Goal: Register for event/course

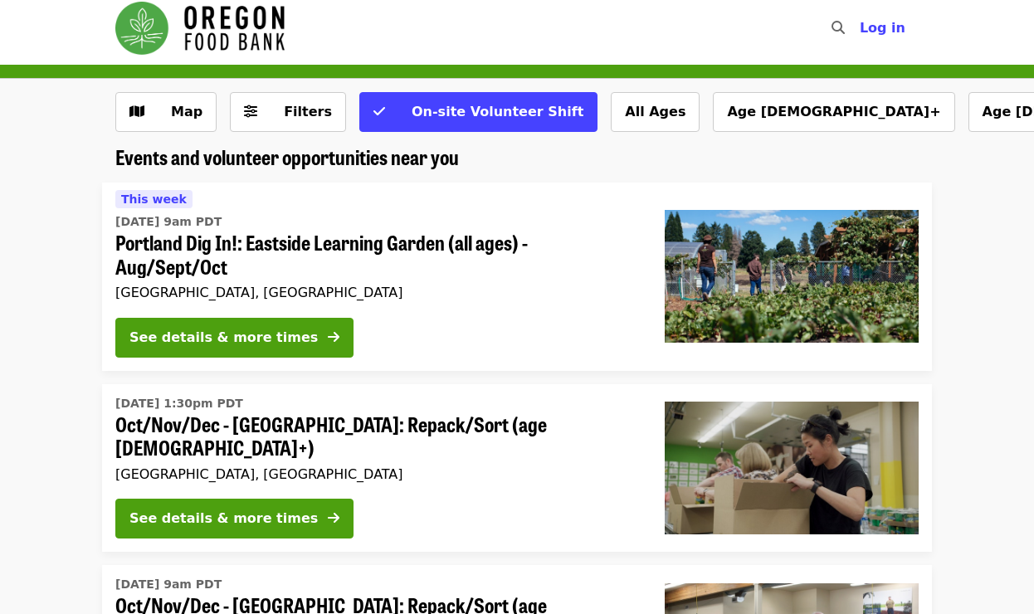
scroll to position [9, 0]
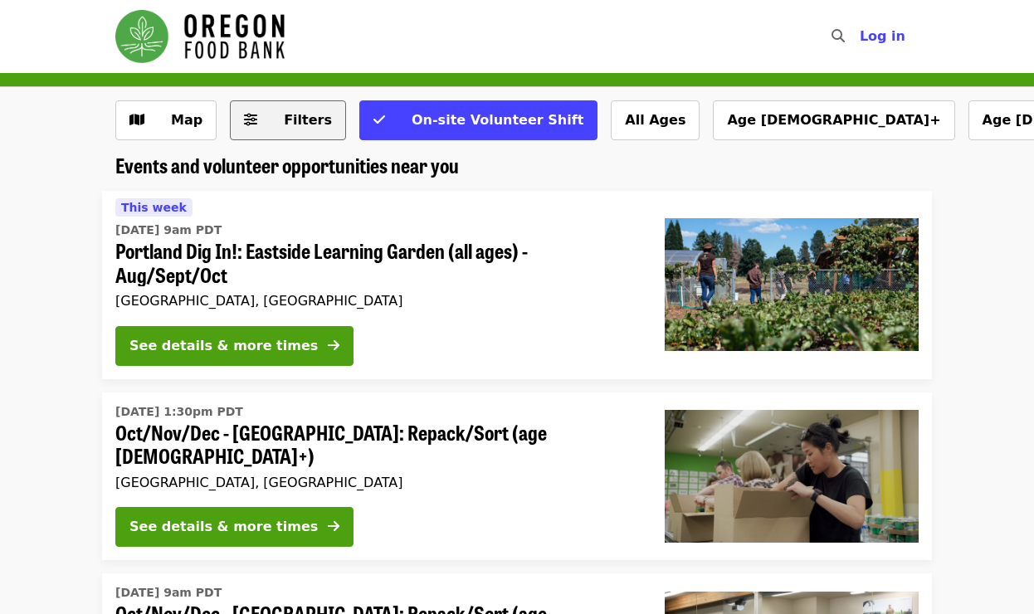
click at [309, 124] on span "Filters" at bounding box center [308, 120] width 48 height 16
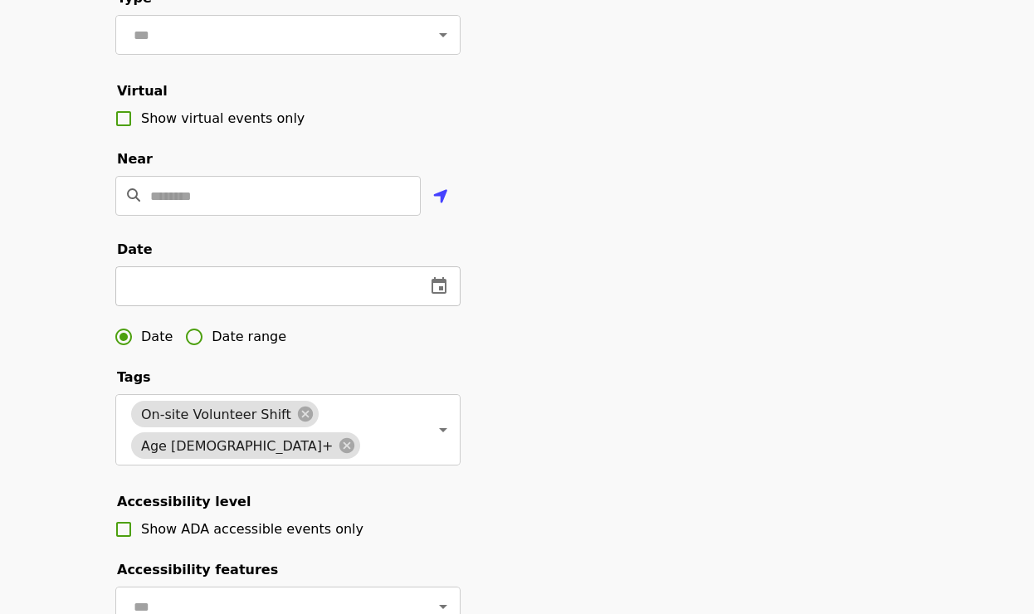
scroll to position [339, 0]
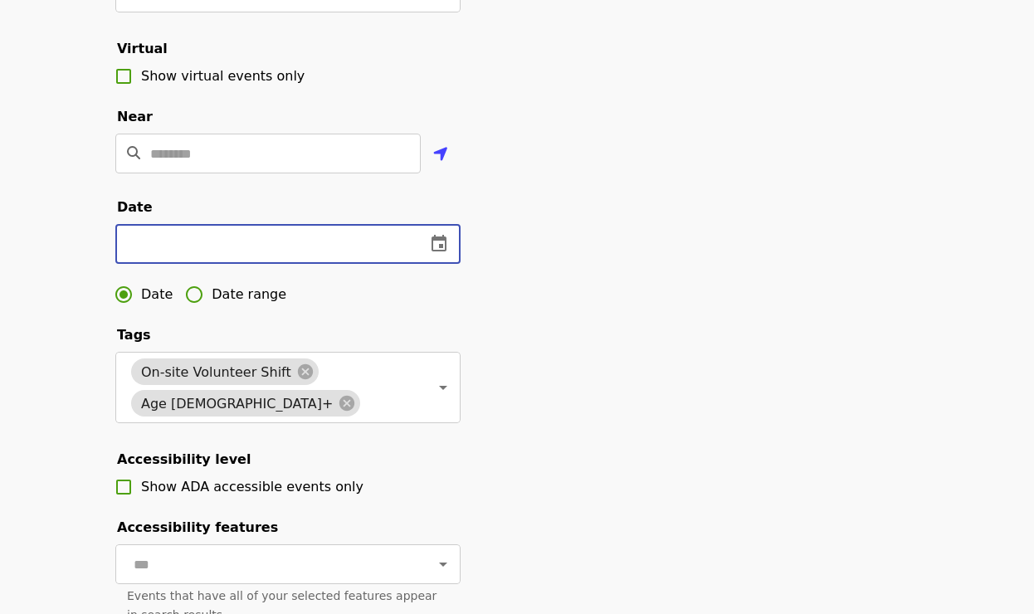
click at [204, 248] on input "text" at bounding box center [263, 244] width 297 height 40
click at [441, 246] on icon "change date" at bounding box center [438, 243] width 15 height 17
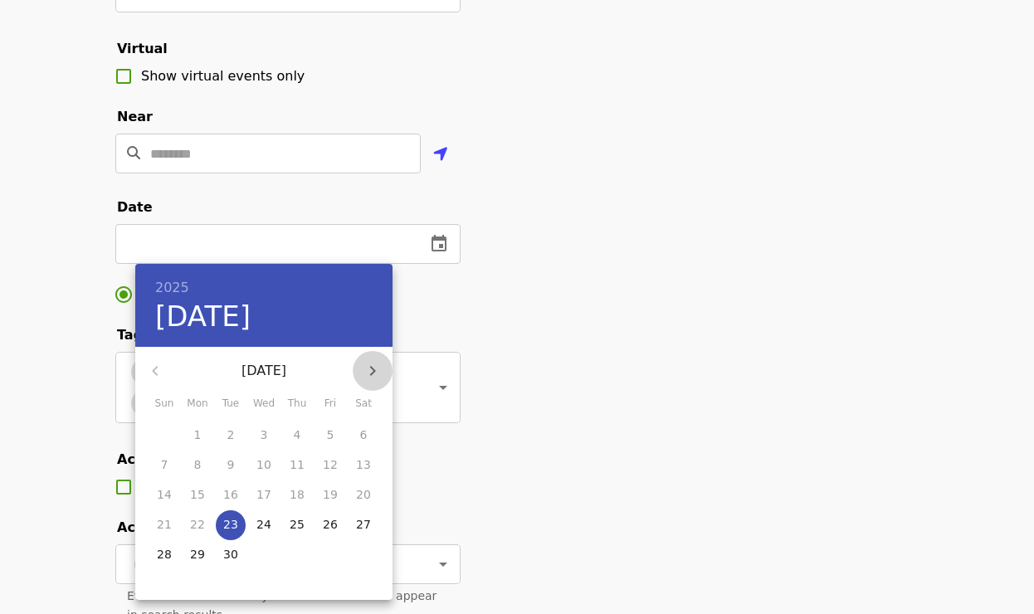
click at [378, 374] on icon "button" at bounding box center [372, 371] width 20 height 20
click at [376, 374] on icon "button" at bounding box center [372, 371] width 20 height 20
click at [200, 548] on p "24" at bounding box center [197, 554] width 15 height 17
type input "**********"
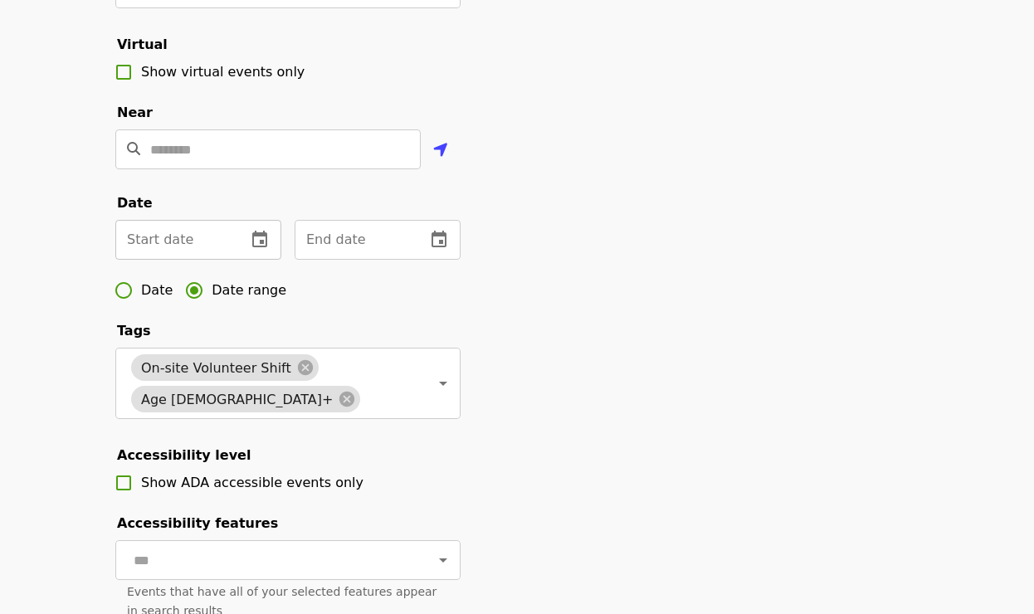
scroll to position [340, 0]
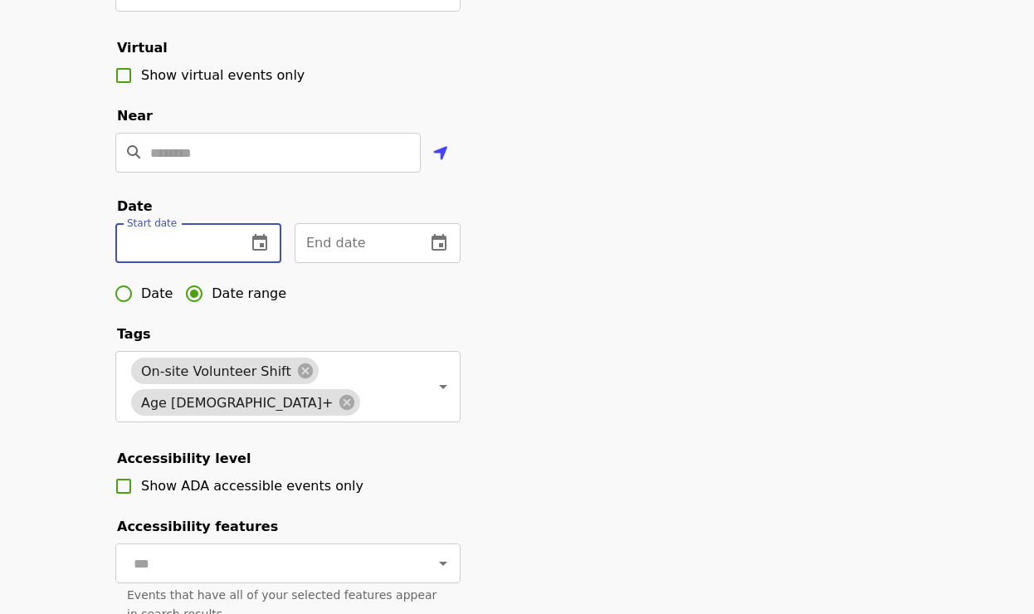
click at [166, 245] on input "text" at bounding box center [174, 243] width 118 height 40
click at [258, 248] on icon "change date" at bounding box center [260, 243] width 20 height 20
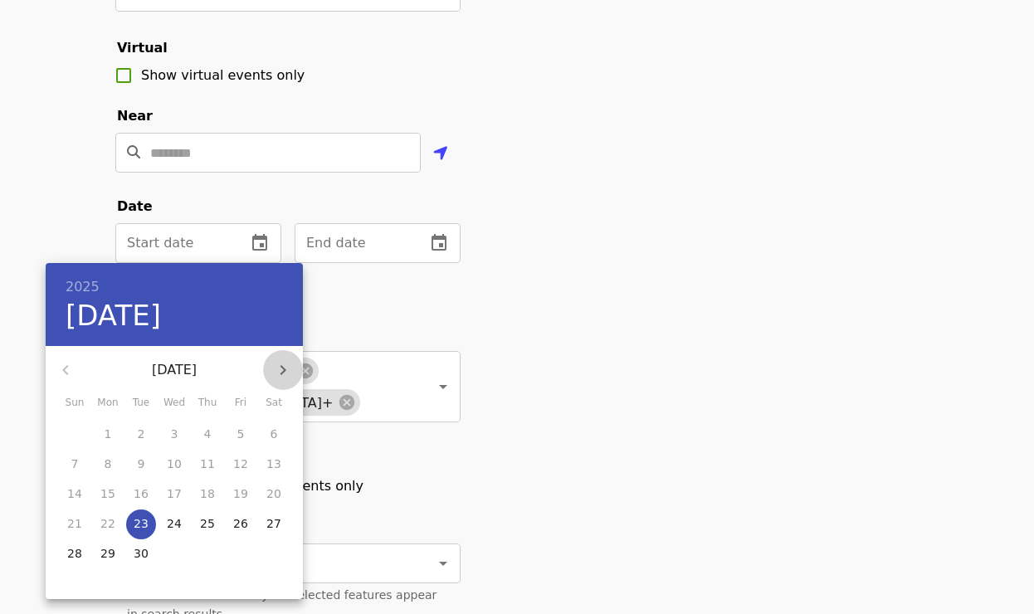
click at [280, 364] on icon "button" at bounding box center [283, 370] width 20 height 20
click at [107, 522] on p "17" at bounding box center [107, 523] width 15 height 17
type input "**********"
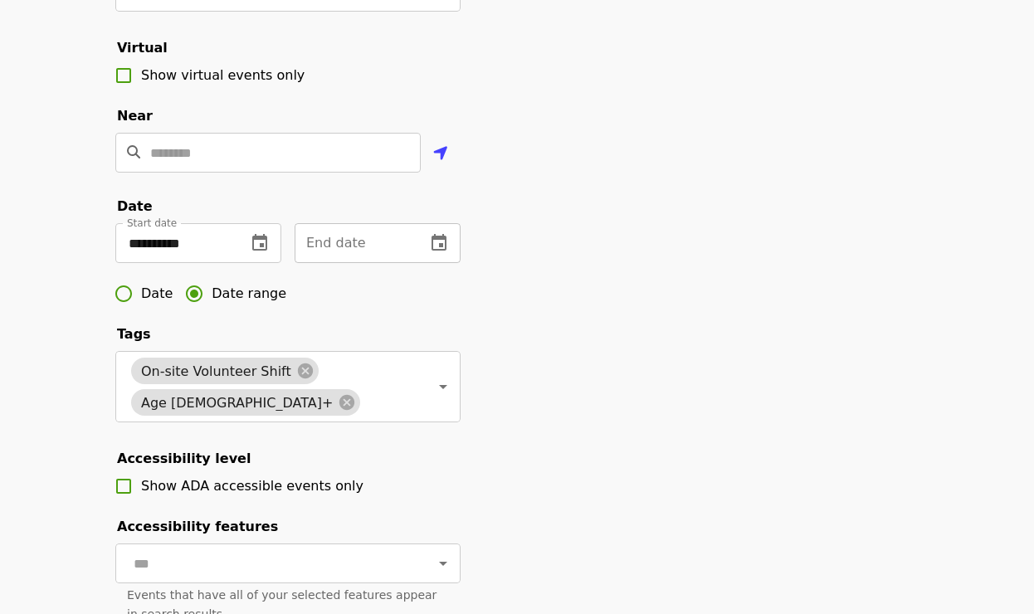
click at [361, 259] on input "text" at bounding box center [353, 243] width 118 height 40
click at [443, 245] on icon "change date" at bounding box center [438, 242] width 15 height 17
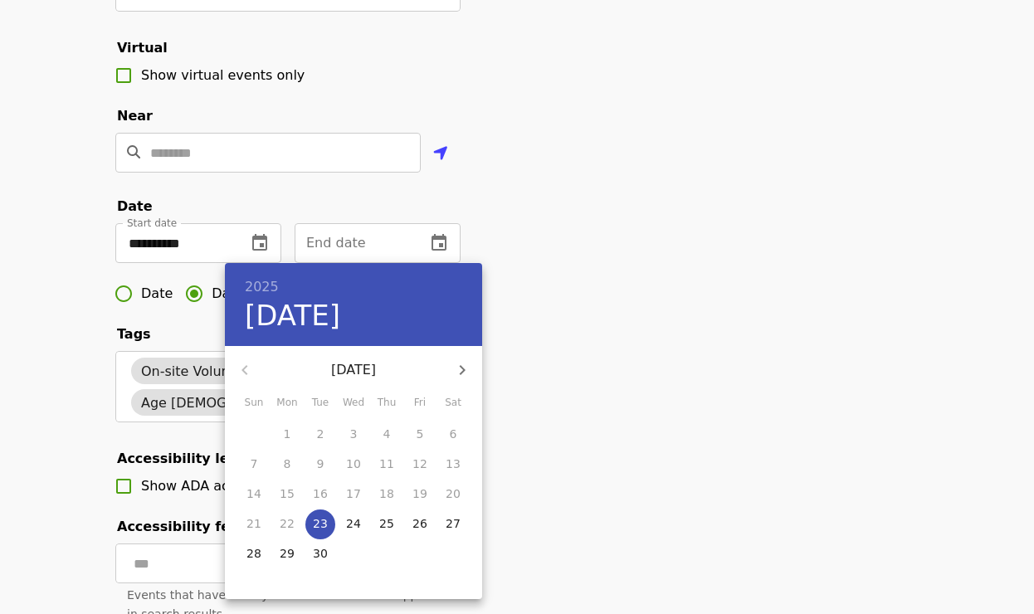
click at [464, 372] on icon "button" at bounding box center [462, 370] width 20 height 20
click at [471, 374] on icon "button" at bounding box center [462, 370] width 20 height 20
click at [356, 556] on p "26" at bounding box center [353, 553] width 15 height 17
type input "**********"
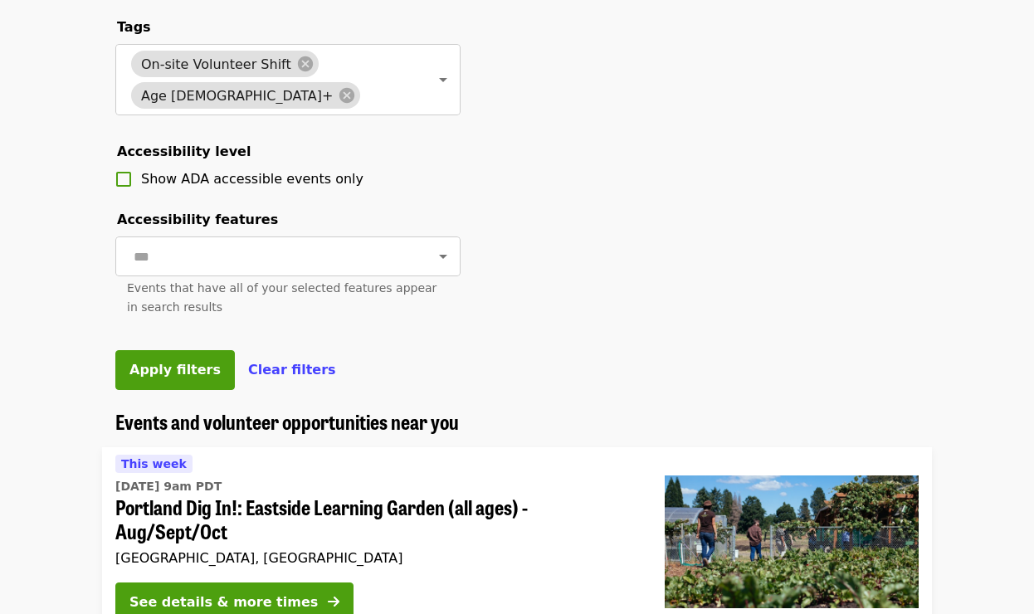
scroll to position [651, 0]
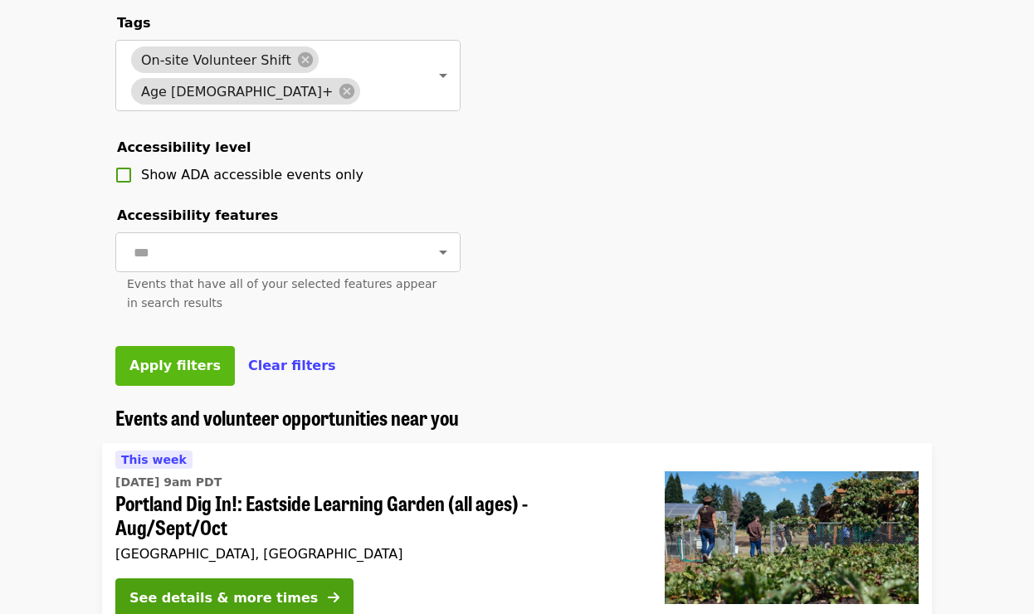
click at [173, 366] on span "Apply filters" at bounding box center [174, 366] width 91 height 16
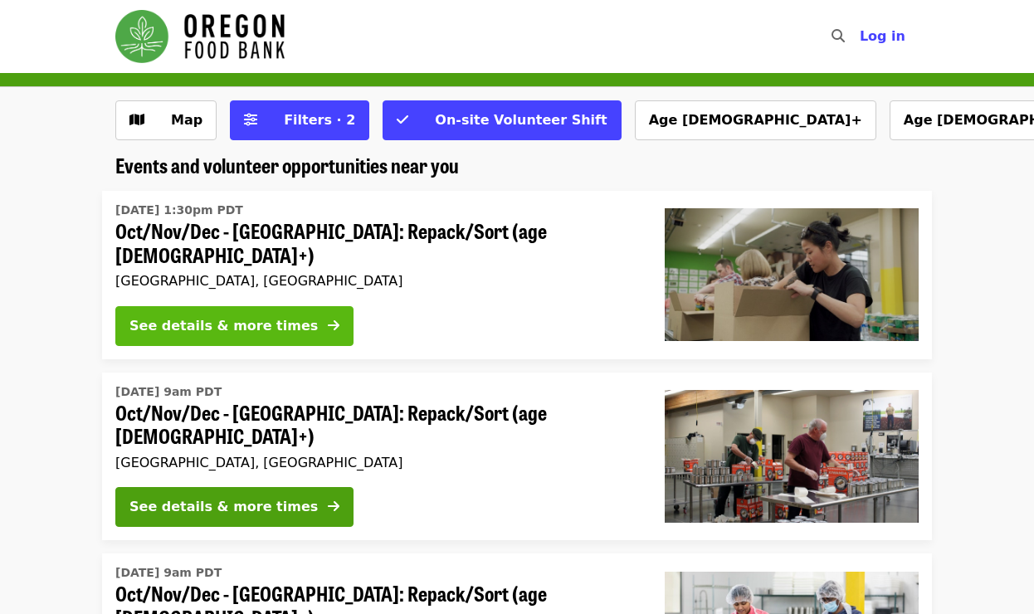
click at [191, 316] on div "See details & more times" at bounding box center [223, 326] width 188 height 20
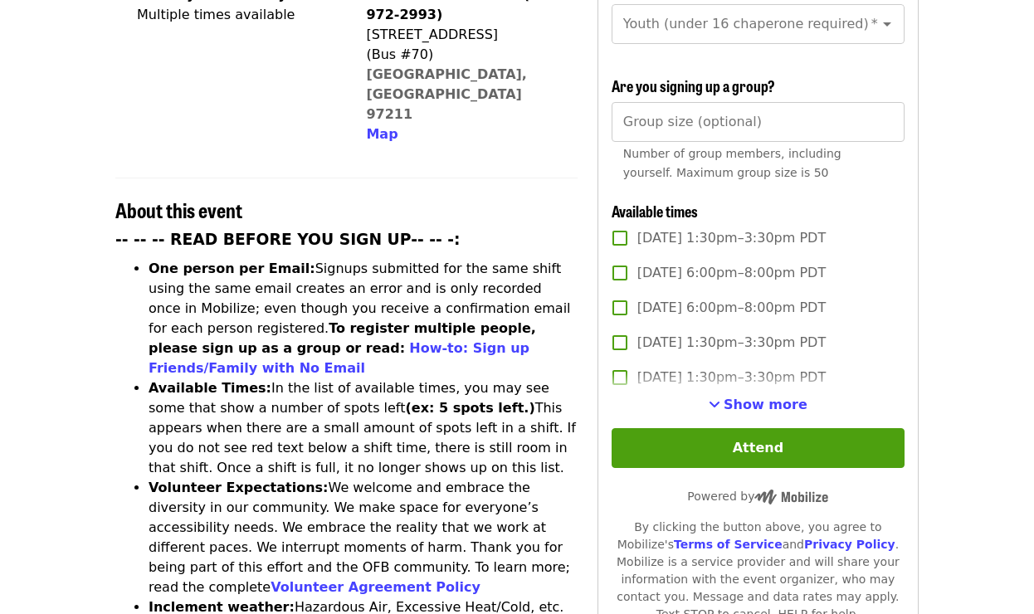
scroll to position [484, 0]
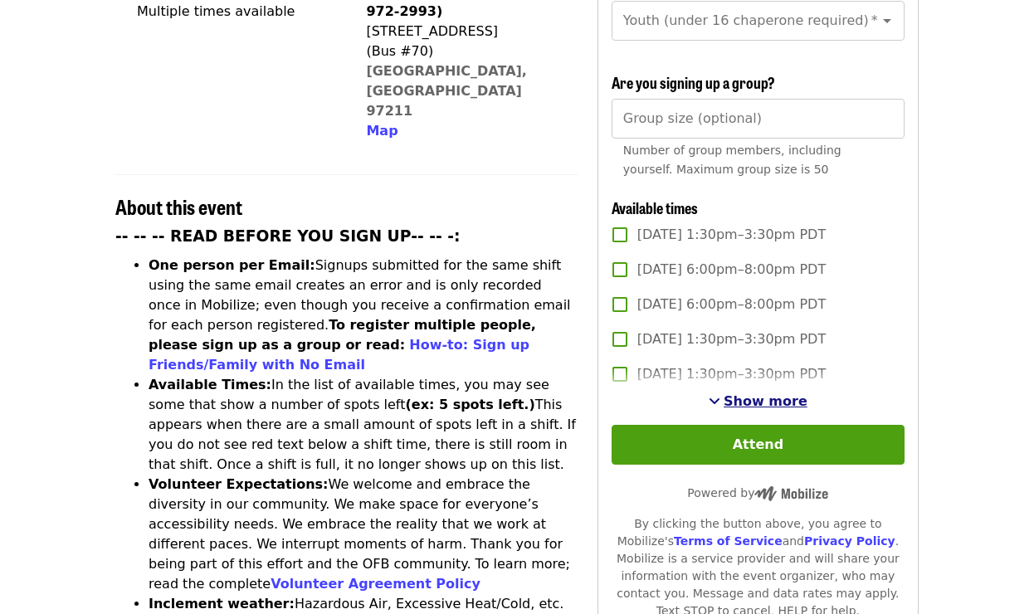
click at [774, 393] on span "Show more" at bounding box center [765, 401] width 84 height 16
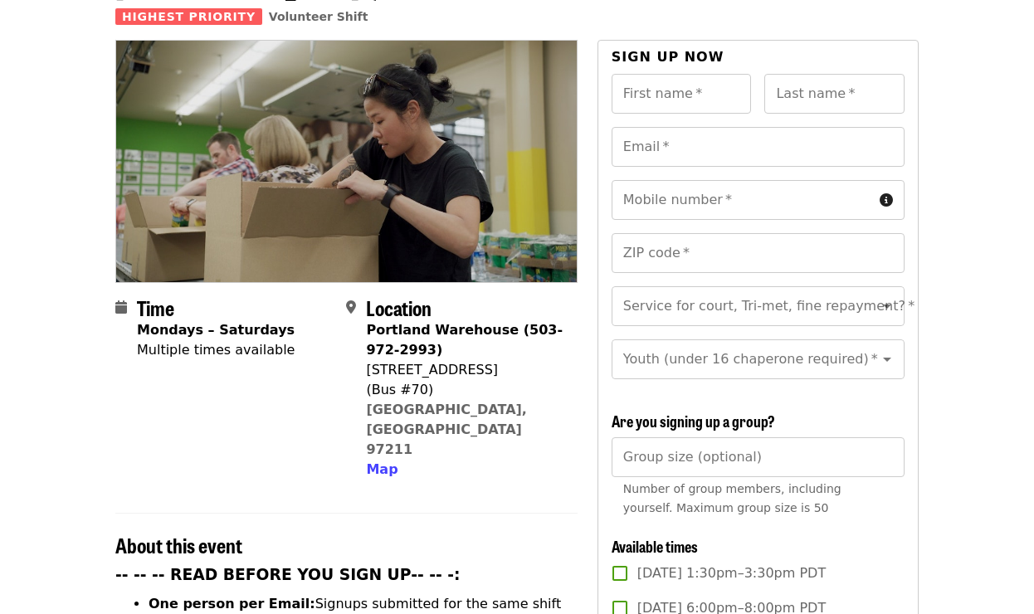
scroll to position [0, 0]
